Goal: Task Accomplishment & Management: Manage account settings

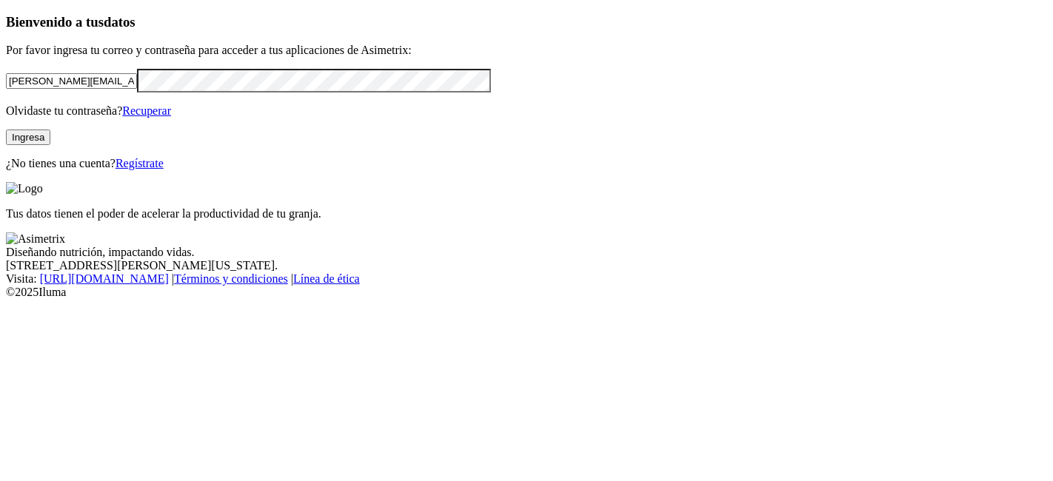
drag, startPoint x: 239, startPoint y: 110, endPoint x: 0, endPoint y: 156, distance: 243.6
click at [6, 156] on div "Bienvenido a tus datos Por favor ingresa tu correo y contraseña para acceder a …" at bounding box center [526, 92] width 1041 height 156
paste input "[PERSON_NAME][EMAIL_ADDRESS][PERSON_NAME][DOMAIN_NAME]"
type input "[PERSON_NAME][EMAIL_ADDRESS][PERSON_NAME][DOMAIN_NAME]"
click at [6, 151] on div "Bienvenido a tus datos Por favor ingresa tu correo y contraseña para acceder a …" at bounding box center [526, 92] width 1041 height 156
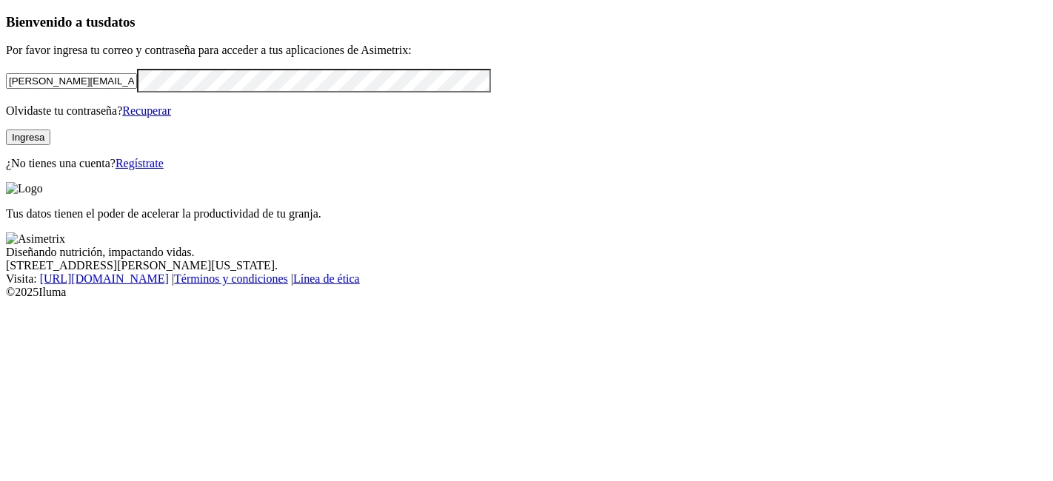
click input "submit" at bounding box center [0, 0] width 0 height 0
